Goal: Find contact information: Find contact information

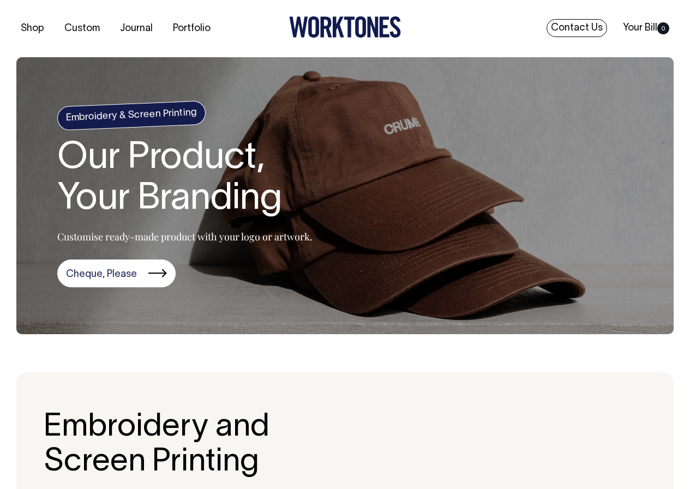
click at [568, 29] on link "Contact Us" at bounding box center [576, 28] width 61 height 18
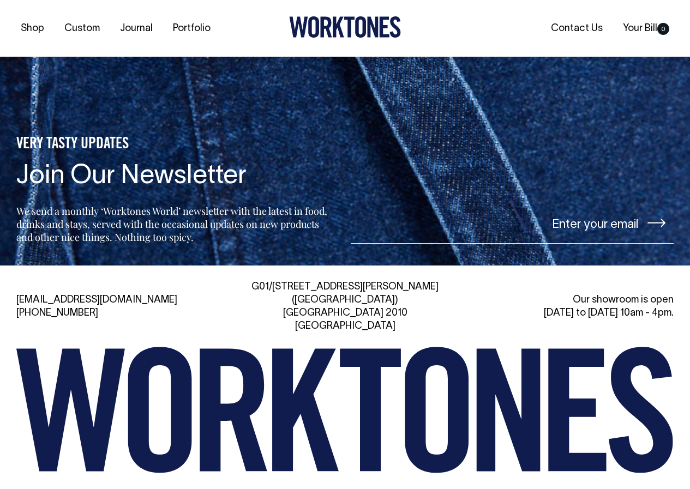
scroll to position [2139, 0]
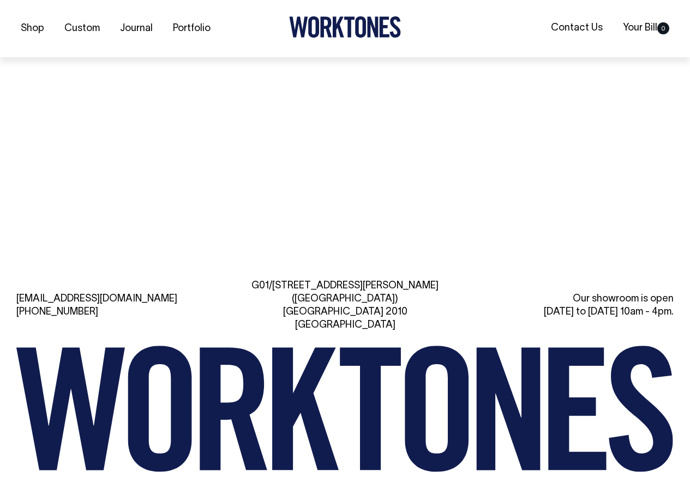
scroll to position [2139, 0]
